Goal: Find specific page/section: Find specific page/section

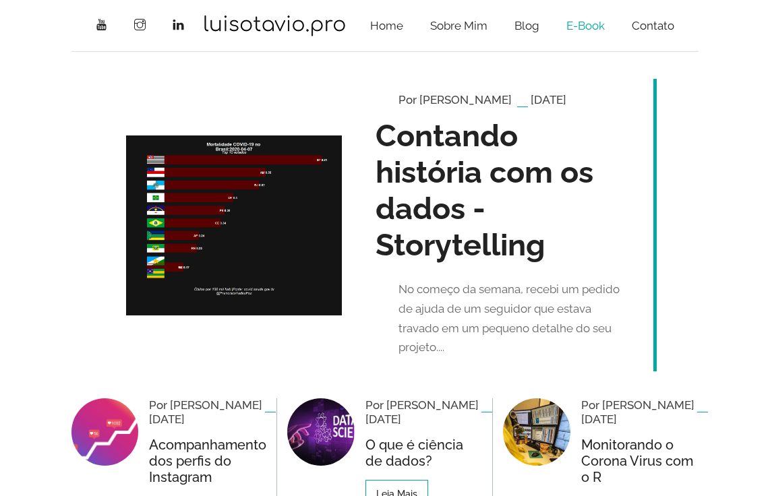
click at [572, 24] on link "E-book" at bounding box center [585, 25] width 65 height 40
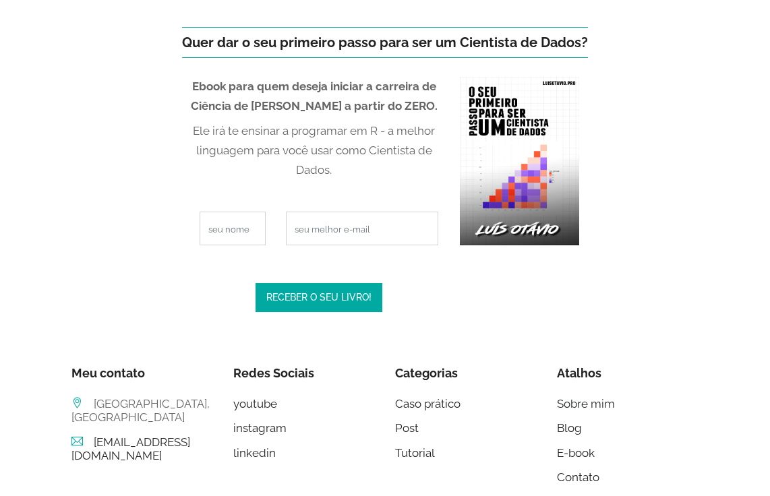
click at [579, 403] on link "Sobre mim" at bounding box center [586, 403] width 58 height 13
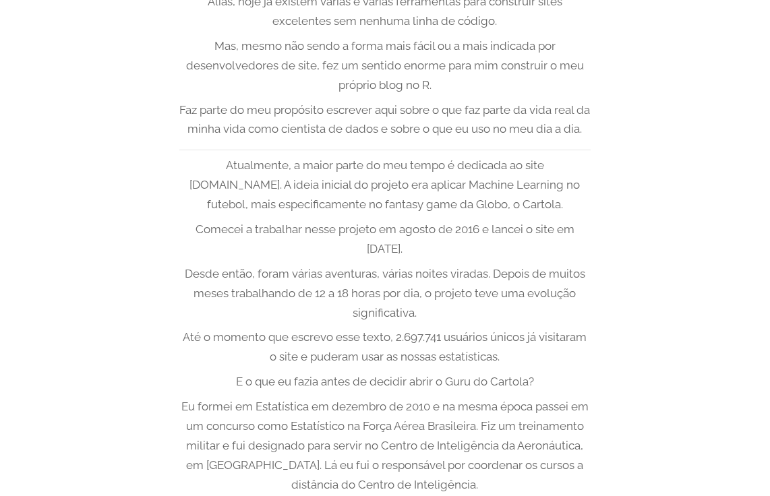
scroll to position [473, 0]
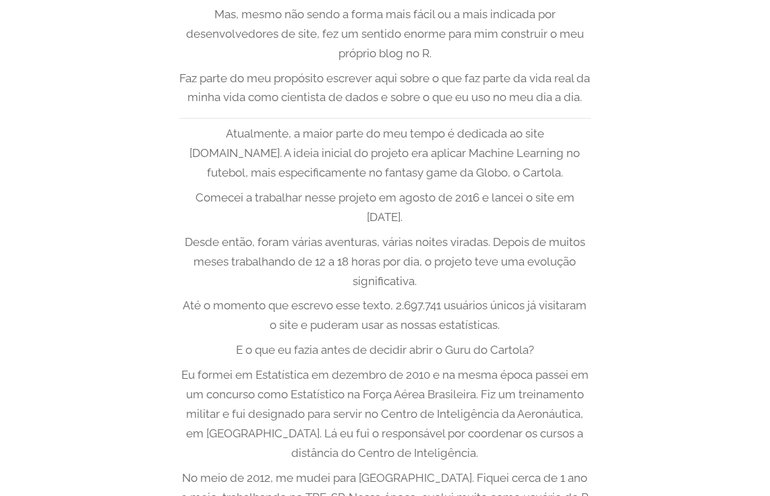
click at [234, 175] on p "Atualmente, a maior parte do meu tempo é dedicada ao site gurudocartola.com. A …" at bounding box center [384, 153] width 411 height 59
copy p "gurudocartola"
click at [446, 166] on p "Atualmente, a maior parte do meu tempo é dedicada ao site gurudocartola.com. A …" at bounding box center [384, 153] width 411 height 59
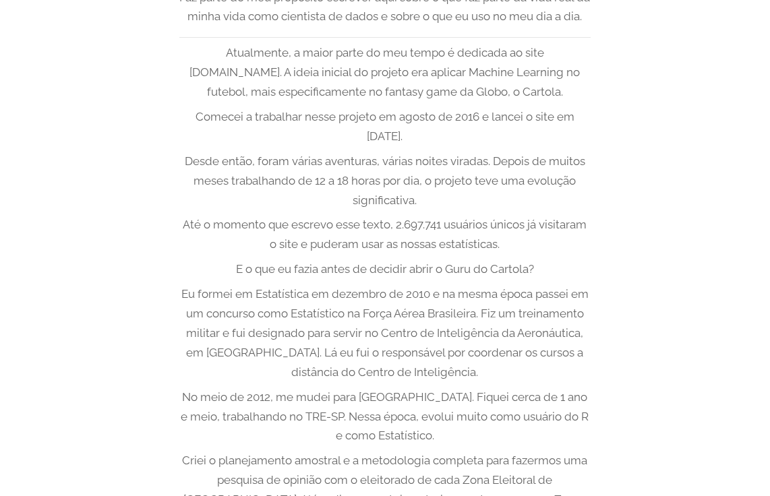
scroll to position [556, 0]
